Goal: Task Accomplishment & Management: Complete application form

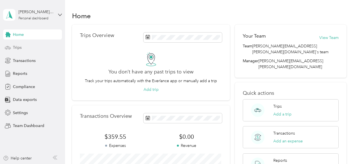
click at [17, 46] on span "Trips" at bounding box center [17, 48] width 9 height 6
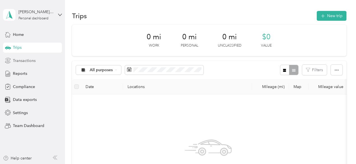
click at [23, 62] on span "Transactions" at bounding box center [24, 61] width 23 height 6
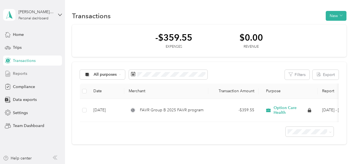
click at [20, 75] on span "Reports" at bounding box center [20, 74] width 14 height 6
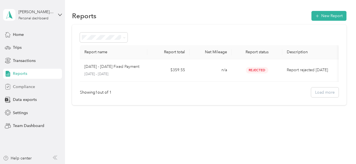
click at [33, 85] on span "Compliance" at bounding box center [24, 87] width 22 height 6
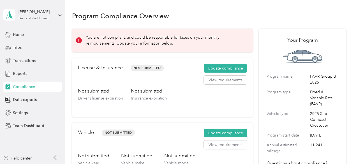
drag, startPoint x: 33, startPoint y: 85, endPoint x: 189, endPoint y: 38, distance: 162.6
click at [189, 38] on section "[PERSON_NAME] [PERSON_NAME] III Personal dashboard Home Trips Transactions Repo…" at bounding box center [176, 82] width 353 height 164
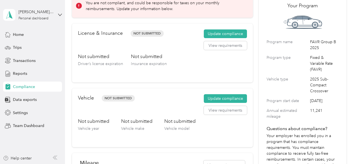
scroll to position [1, 0]
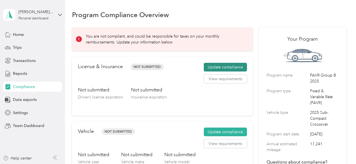
click at [223, 64] on button "Update compliance" at bounding box center [225, 67] width 43 height 9
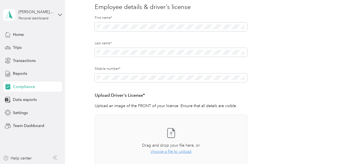
scroll to position [70, 0]
